Goal: Check status

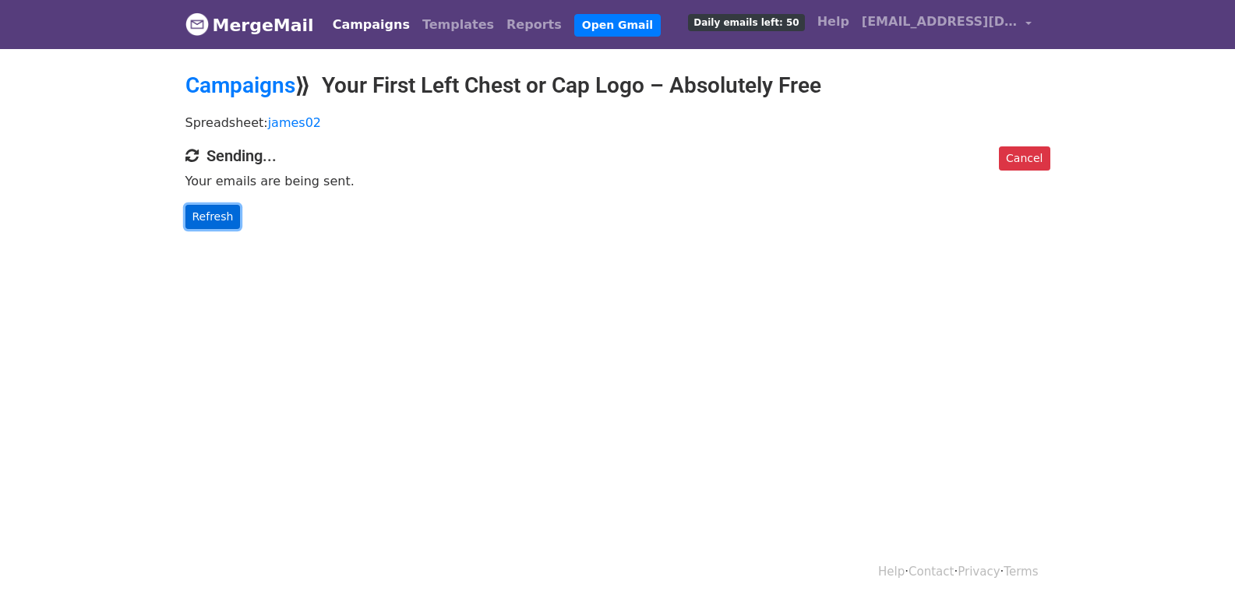
click at [221, 228] on link "Refresh" at bounding box center [212, 217] width 55 height 24
click at [220, 220] on link "Refresh" at bounding box center [212, 217] width 55 height 24
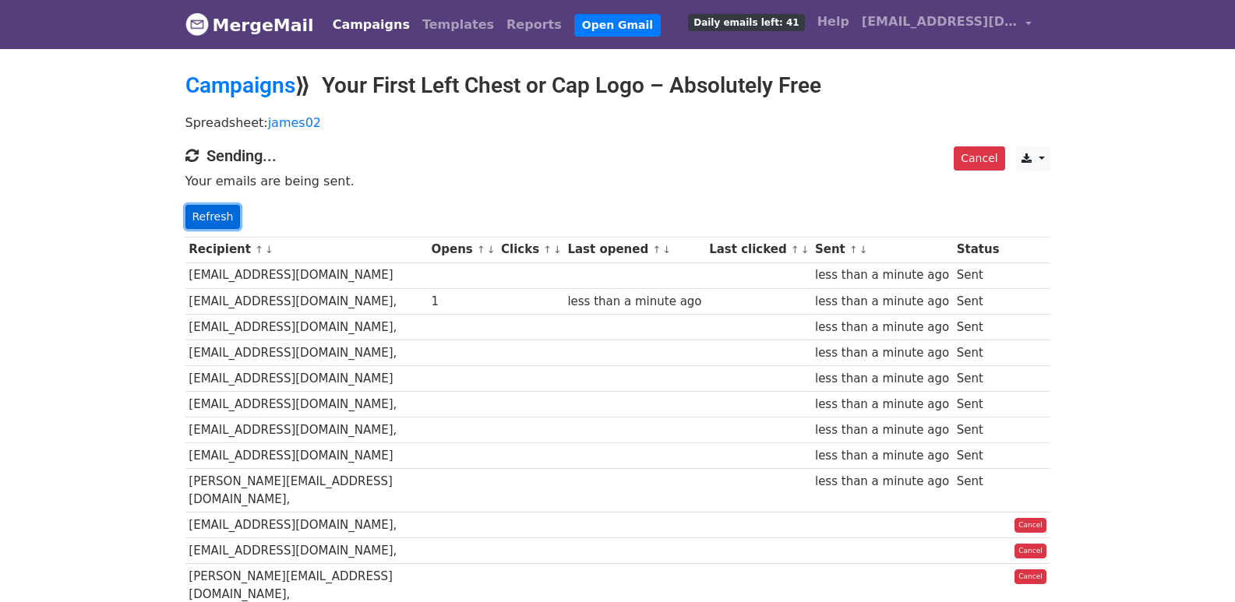
click at [222, 221] on link "Refresh" at bounding box center [212, 217] width 55 height 24
click at [222, 217] on link "Refresh" at bounding box center [212, 217] width 55 height 24
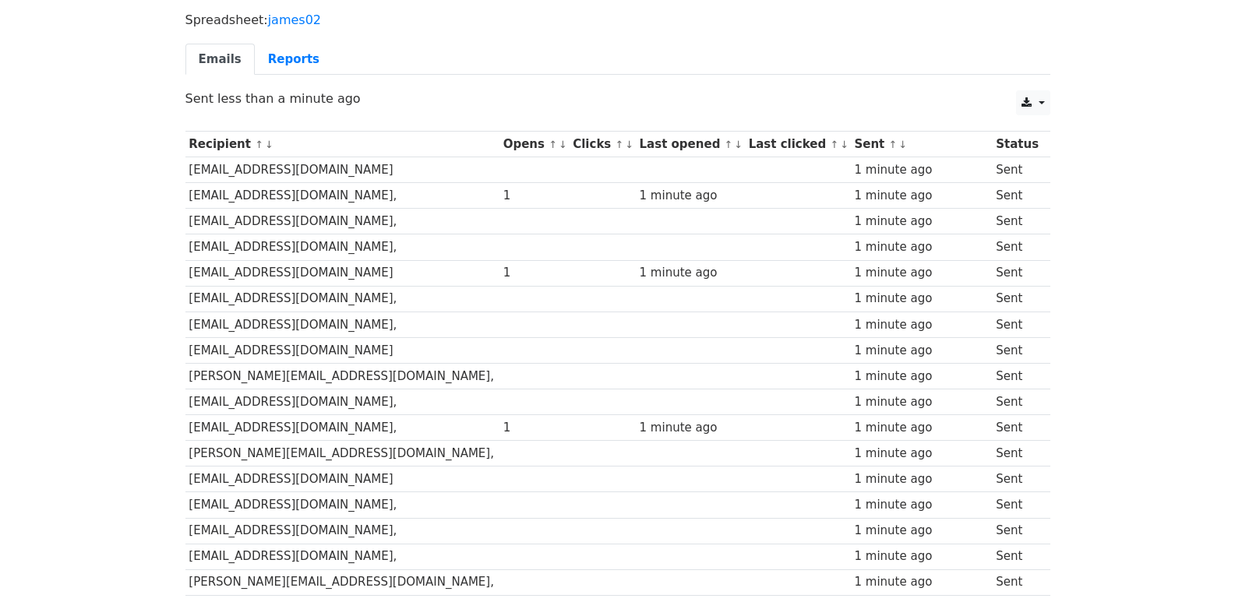
scroll to position [1085, 0]
